Goal: Navigation & Orientation: Understand site structure

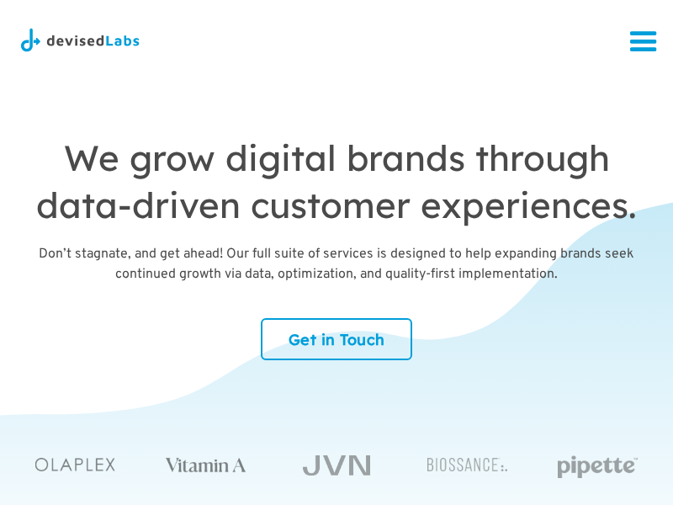
scroll to position [84, 0]
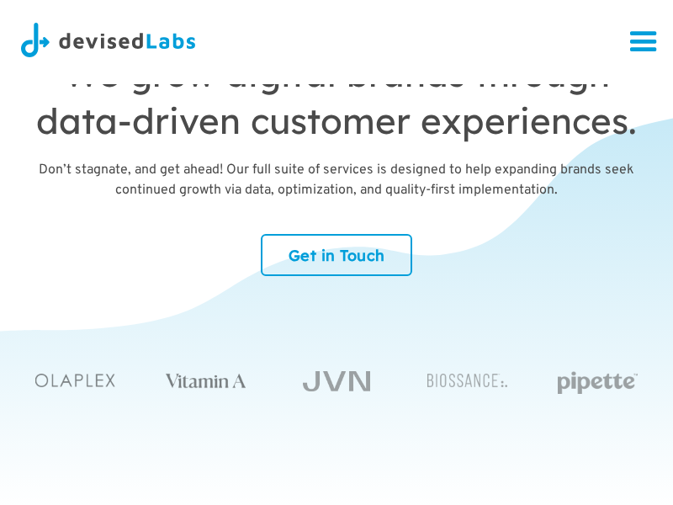
scroll to position [84, 0]
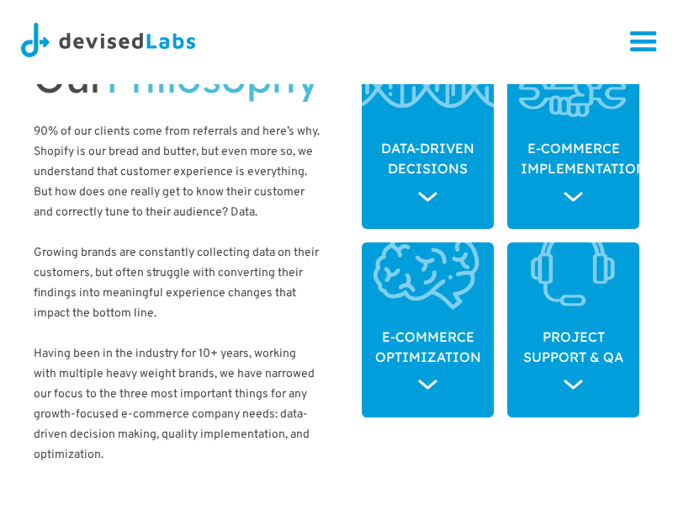
scroll to position [673, 0]
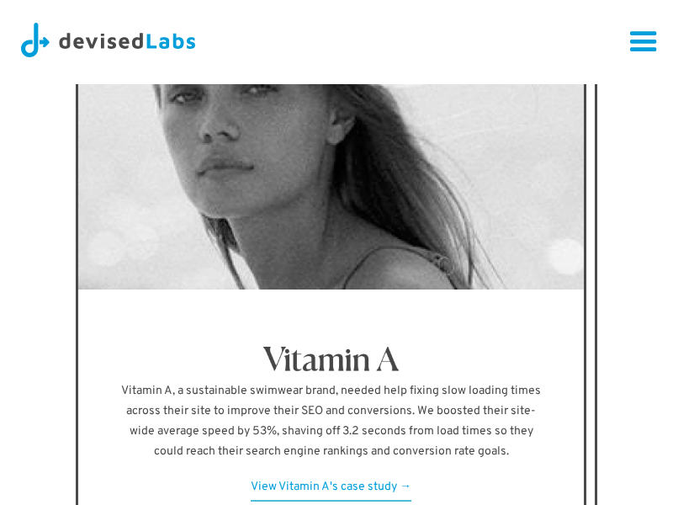
scroll to position [4005, 0]
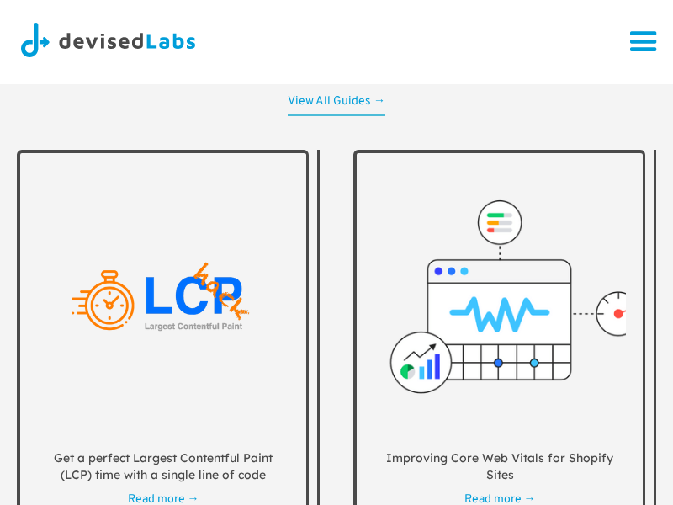
scroll to position [4921, 0]
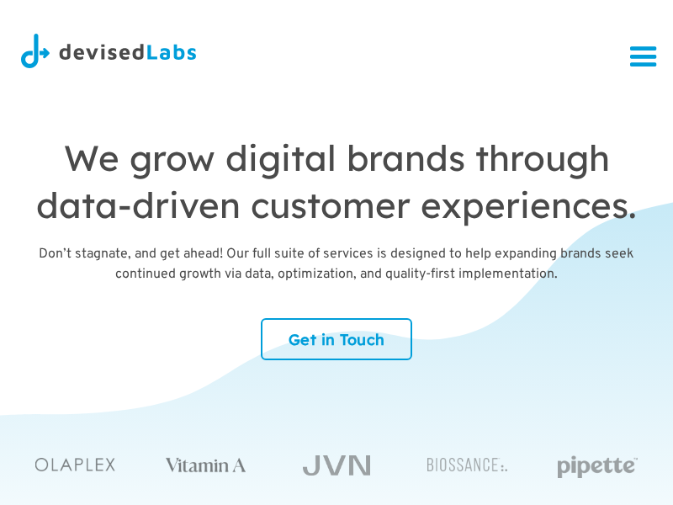
scroll to position [5650, 0]
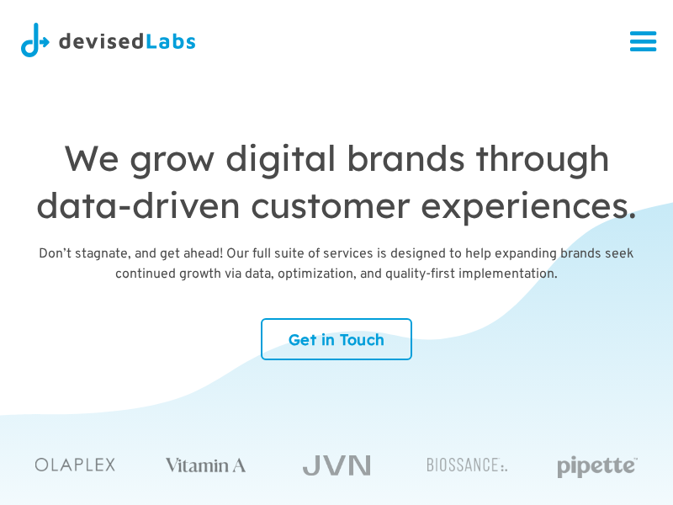
scroll to position [5650, 0]
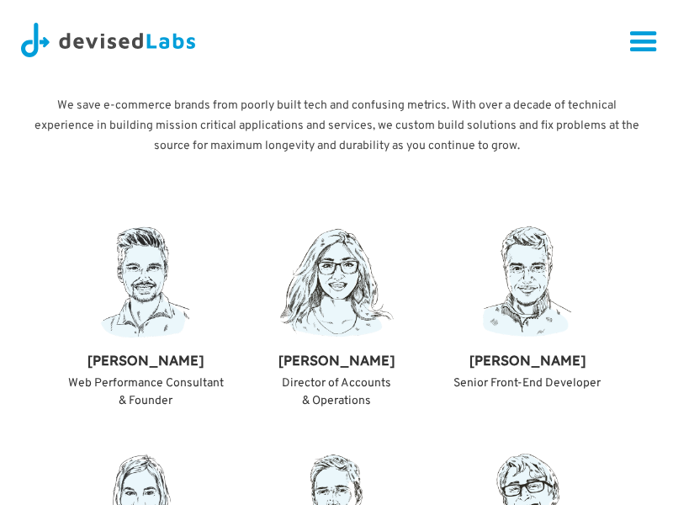
scroll to position [6863, 0]
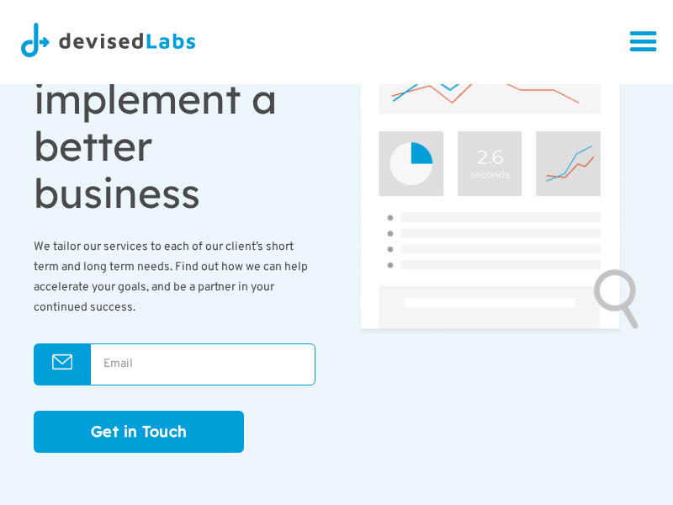
scroll to position [6863, 0]
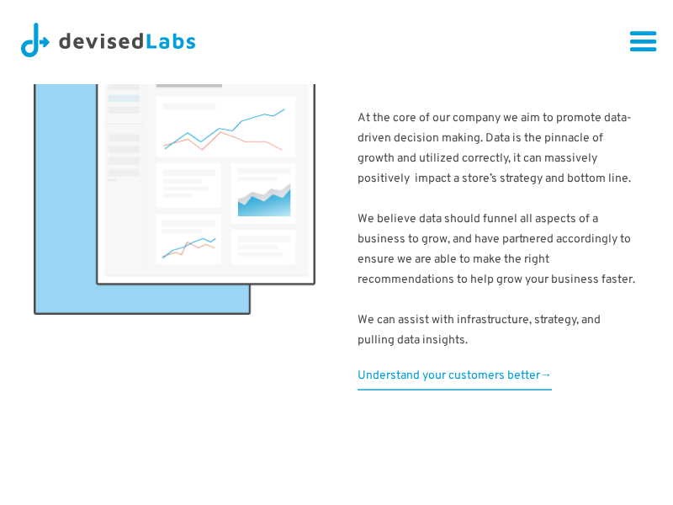
scroll to position [2419, 0]
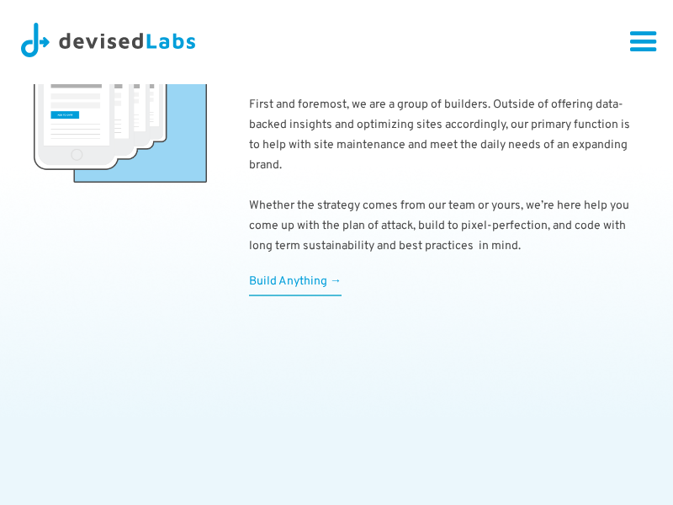
scroll to position [2419, 0]
